Goal: Complete application form: Complete application form

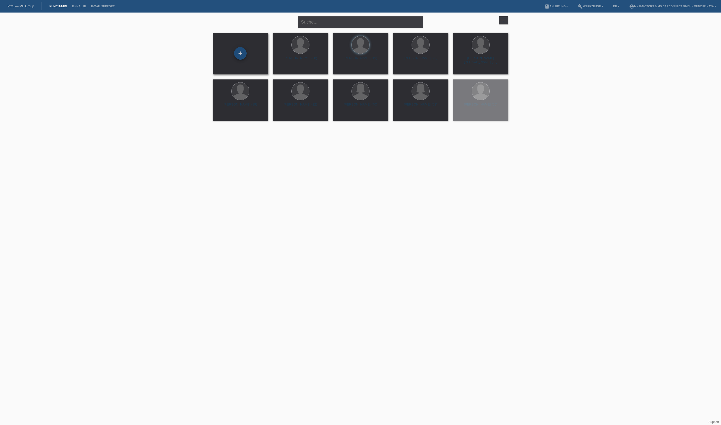
click at [241, 53] on div "+" at bounding box center [240, 53] width 12 height 9
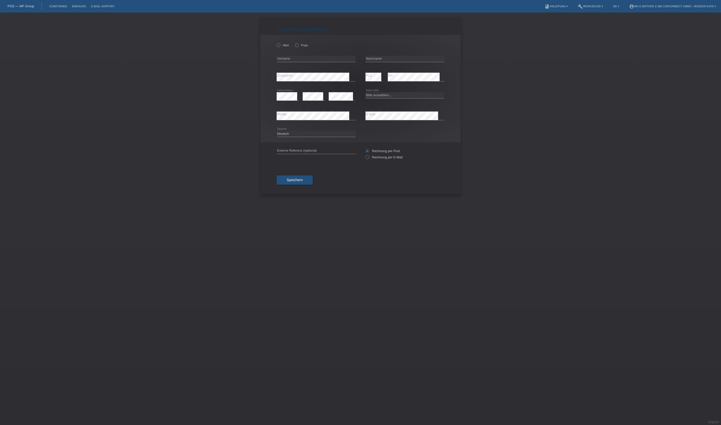
click at [290, 49] on div "Herr Frau" at bounding box center [316, 45] width 79 height 10
click at [276, 43] on icon at bounding box center [276, 43] width 0 height 0
click at [280, 47] on input "Herr" at bounding box center [278, 44] width 3 height 3
radio input "true"
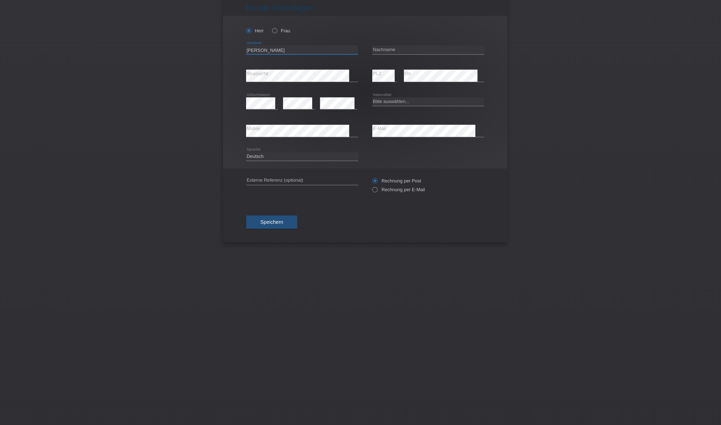
type input "[PERSON_NAME]"
type input "Butigan"
select select "CH"
click at [366, 159] on label "Rechnung per E-Mail" at bounding box center [384, 157] width 37 height 4
click at [366, 161] on input "Rechnung per E-Mail" at bounding box center [367, 158] width 3 height 6
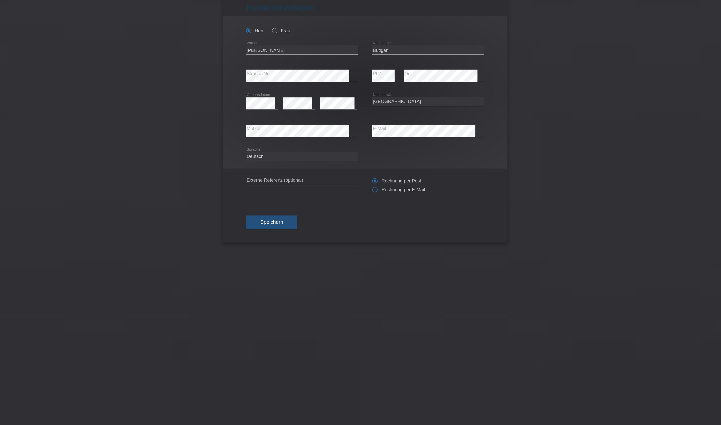
radio input "true"
click at [277, 185] on button "Speichern" at bounding box center [295, 180] width 36 height 10
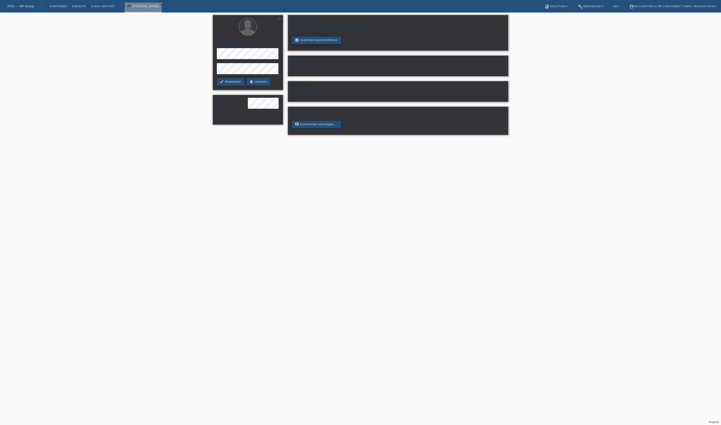
click at [341, 44] on link "assignment_turned_in Autorisierung durchführen" at bounding box center [316, 41] width 49 height 8
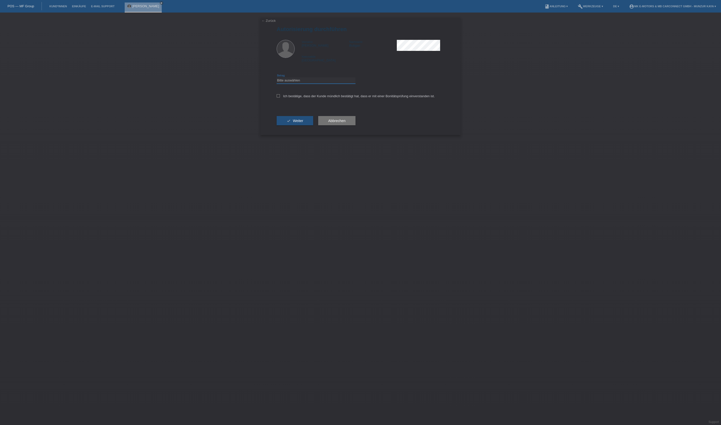
select select "3"
click at [325, 98] on label "Ich bestätige, dass der Kunde mündlich bestätigt hat, dass er mit einer Bonität…" at bounding box center [356, 96] width 158 height 4
click at [280, 97] on input "Ich bestätige, dass der Kunde mündlich bestätigt hat, dass er mit einer Bonität…" at bounding box center [278, 95] width 3 height 3
checkbox input "true"
click at [313, 125] on button "check Weiter" at bounding box center [295, 121] width 37 height 10
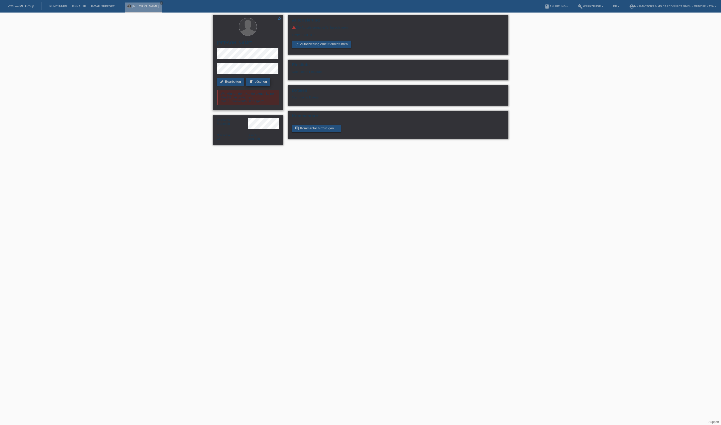
click at [246, 86] on link "delete Löschen" at bounding box center [258, 82] width 24 height 8
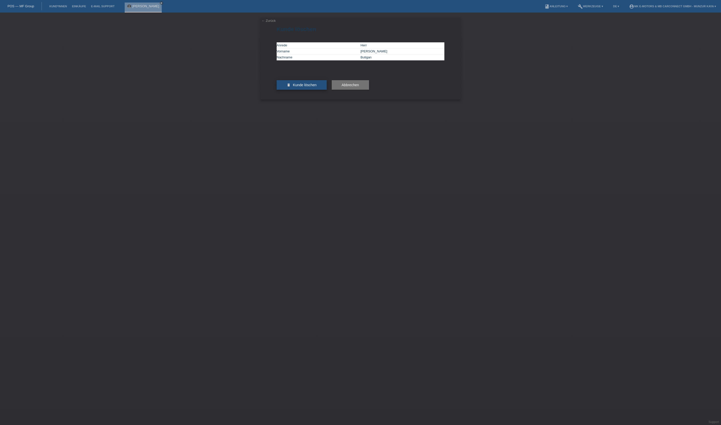
click at [298, 90] on button "delete Kunde löschen" at bounding box center [302, 85] width 50 height 10
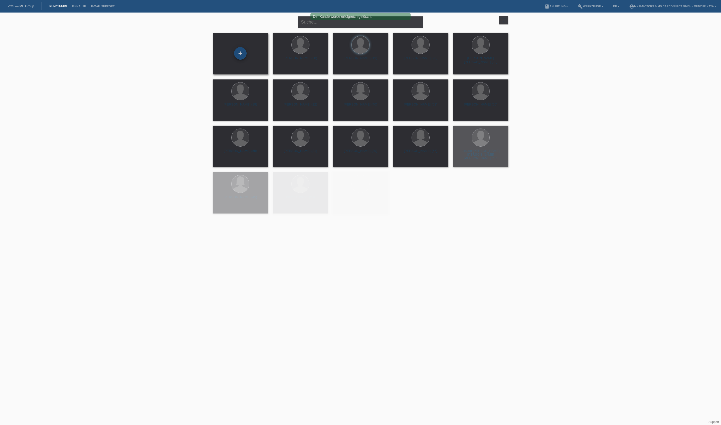
click at [239, 58] on div "+" at bounding box center [240, 53] width 13 height 13
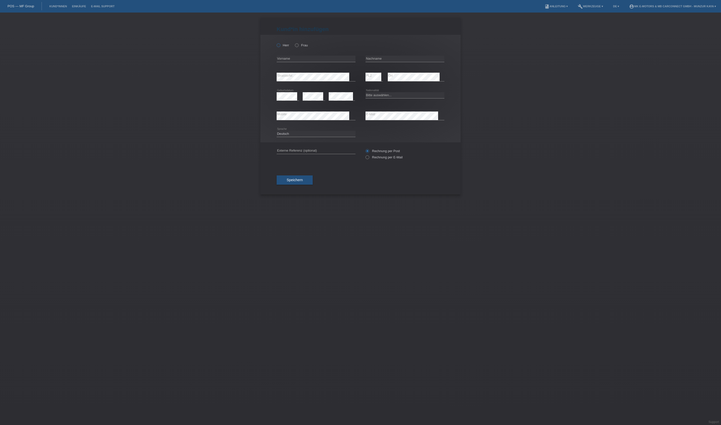
click at [276, 43] on icon at bounding box center [276, 43] width 0 height 0
click at [280, 47] on input "Herr" at bounding box center [278, 44] width 3 height 3
radio input "true"
type input "Hasan Ali"
type input "Temiz"
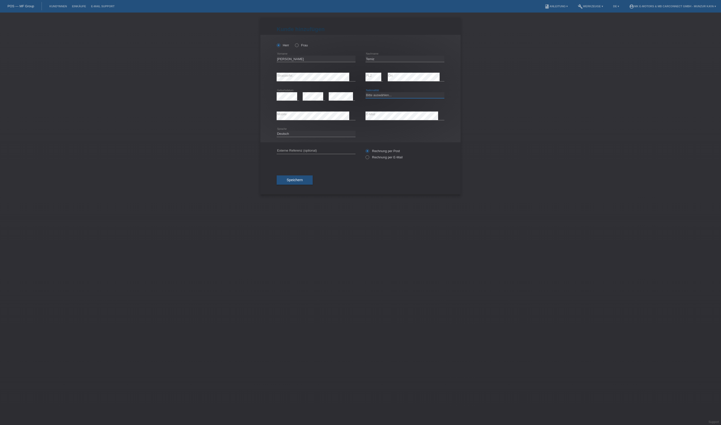
select select "TR"
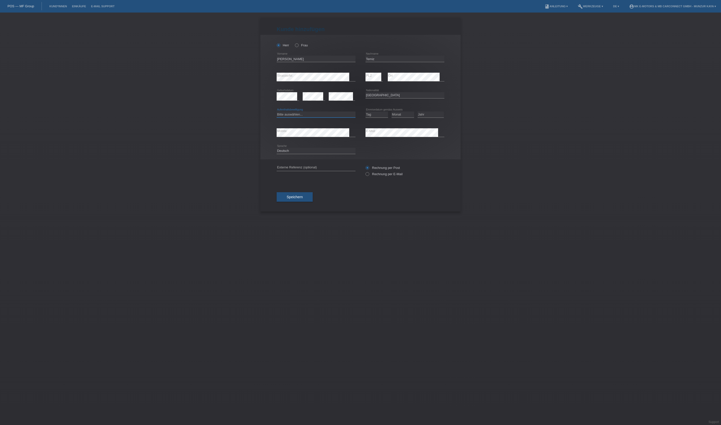
select select "C"
select select "09"
select select "01"
select select "2002"
click at [303, 199] on span "Speichern" at bounding box center [295, 197] width 16 height 4
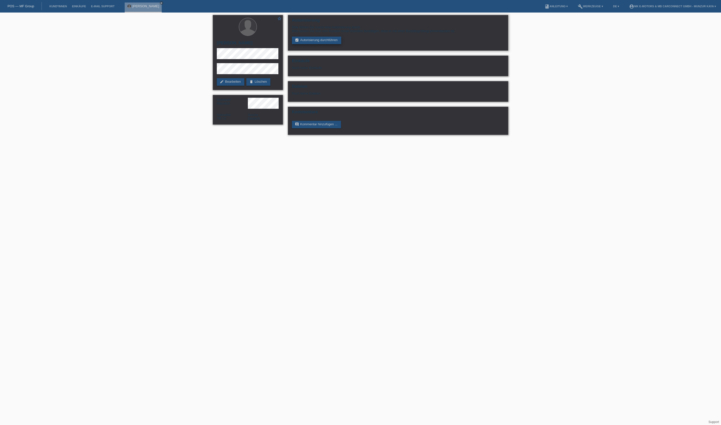
click at [326, 44] on link "assignment_turned_in Autorisierung durchführen" at bounding box center [316, 41] width 49 height 8
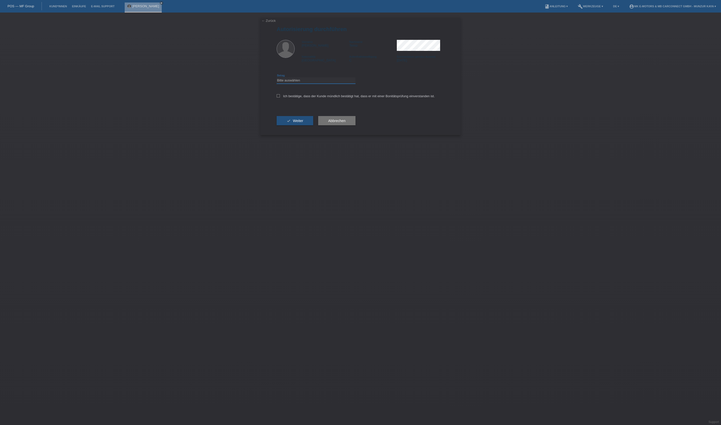
select select "3"
click at [334, 98] on label "Ich bestätige, dass der Kunde mündlich bestätigt hat, dass er mit einer Bonität…" at bounding box center [356, 96] width 158 height 4
click at [280, 97] on input "Ich bestätige, dass der Kunde mündlich bestätigt hat, dass er mit einer Bonität…" at bounding box center [278, 95] width 3 height 3
checkbox input "true"
click at [313, 125] on button "check Weiter" at bounding box center [295, 121] width 37 height 10
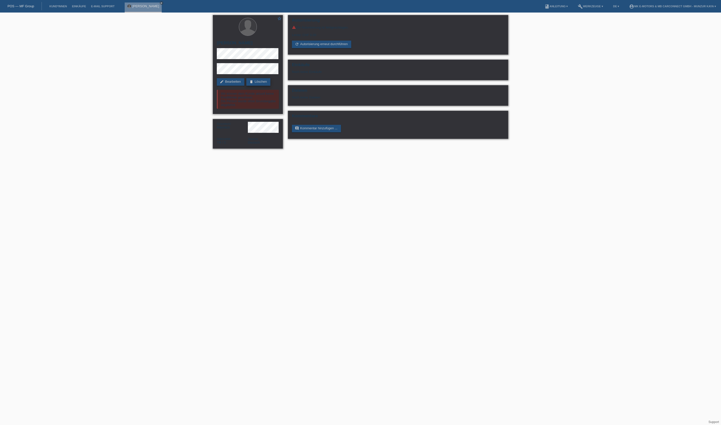
click at [246, 86] on link "delete Löschen" at bounding box center [258, 82] width 24 height 8
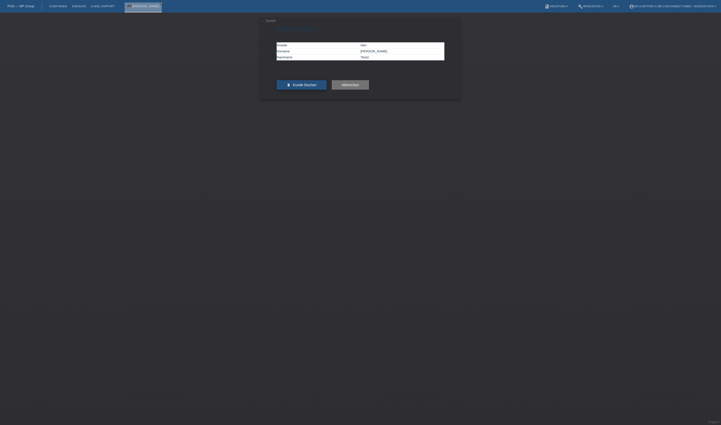
click at [286, 90] on button "delete Kunde löschen" at bounding box center [302, 85] width 50 height 10
